Goal: Task Accomplishment & Management: Use online tool/utility

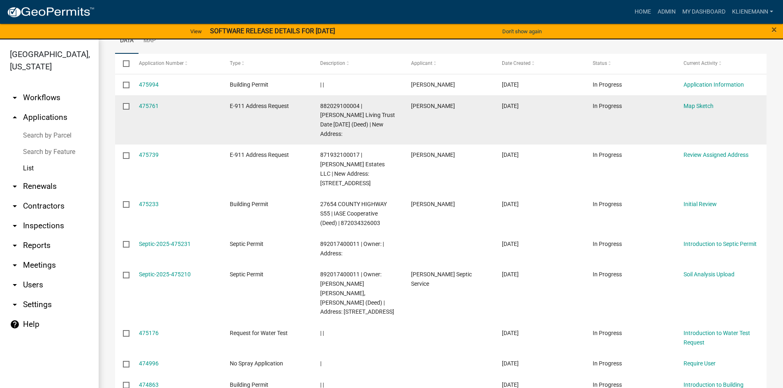
scroll to position [164, 0]
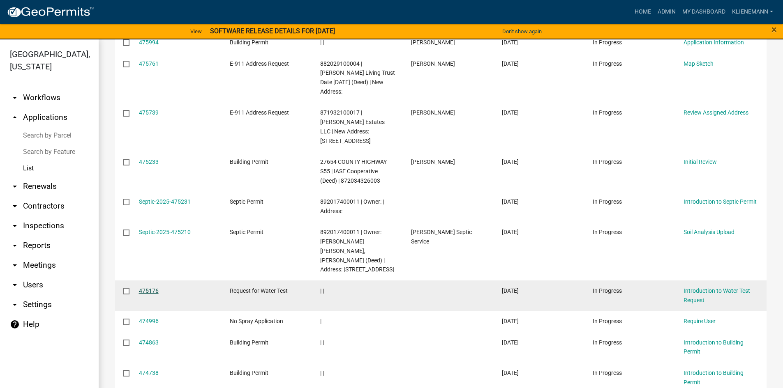
click at [152, 288] on link "475176" at bounding box center [149, 291] width 20 height 7
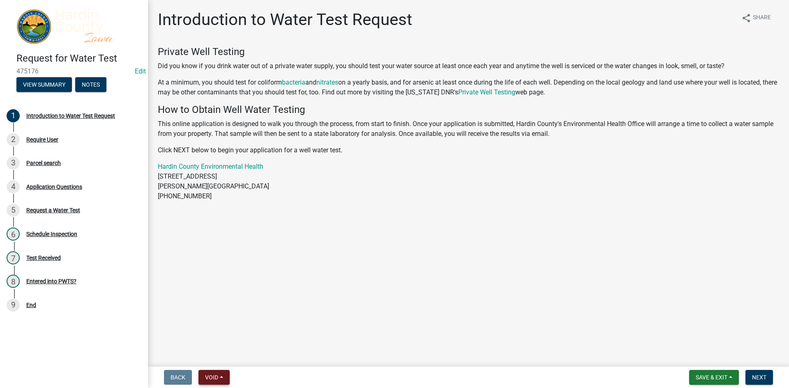
click at [217, 381] on span "Void" at bounding box center [211, 377] width 13 height 7
click at [224, 354] on button "Void" at bounding box center [231, 356] width 66 height 20
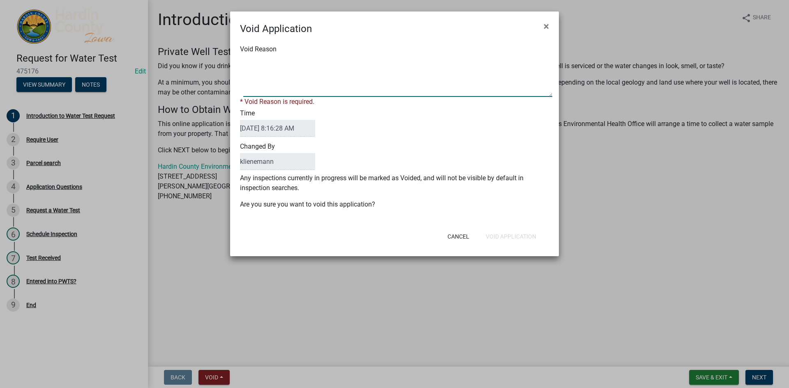
click at [362, 84] on textarea "Void Reason" at bounding box center [397, 76] width 309 height 41
type textarea "duplicate"
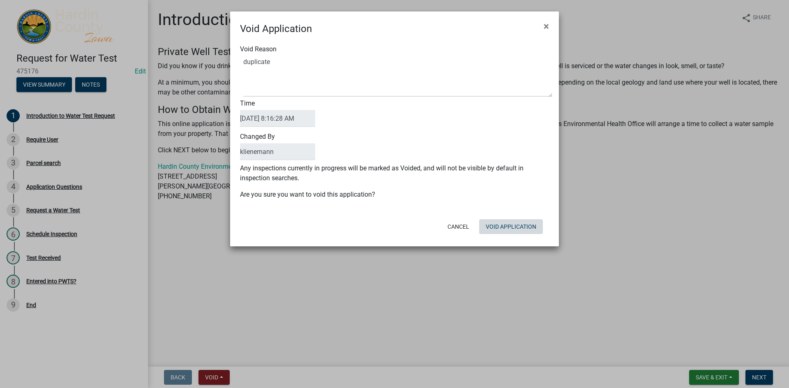
click at [500, 237] on div "Cancel Void Application" at bounding box center [448, 226] width 203 height 21
click at [521, 228] on button "Void Application" at bounding box center [511, 226] width 64 height 15
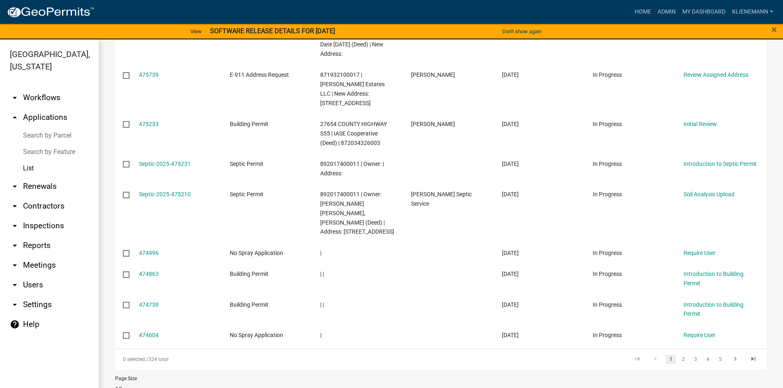
scroll to position [205, 0]
